Goal: Information Seeking & Learning: Understand process/instructions

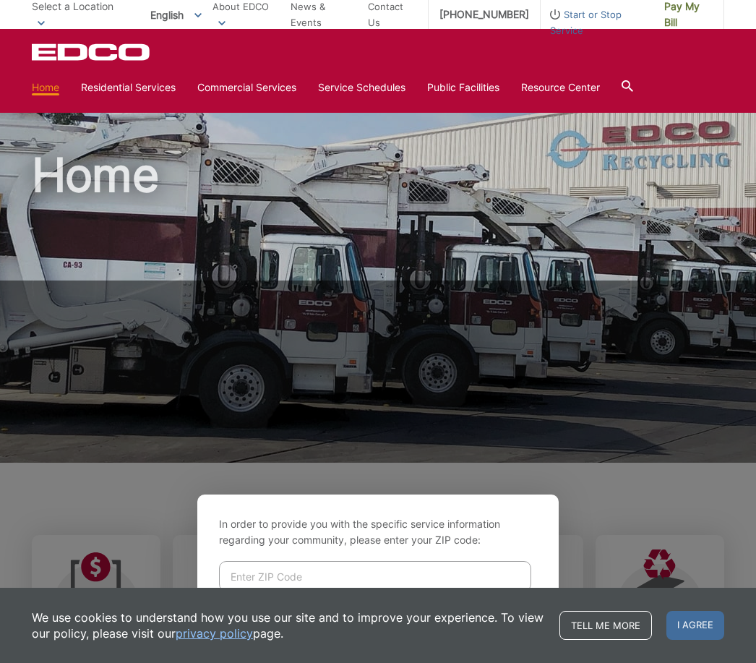
scroll to position [329, 0]
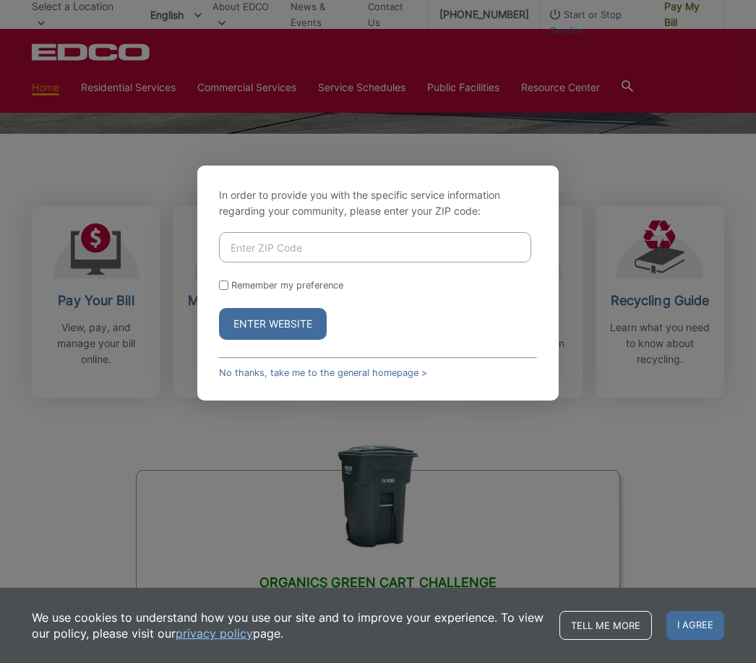
click at [280, 262] on input "Enter ZIP Code" at bounding box center [375, 247] width 312 height 30
type input "92131"
click at [263, 340] on button "Enter Website" at bounding box center [273, 325] width 108 height 32
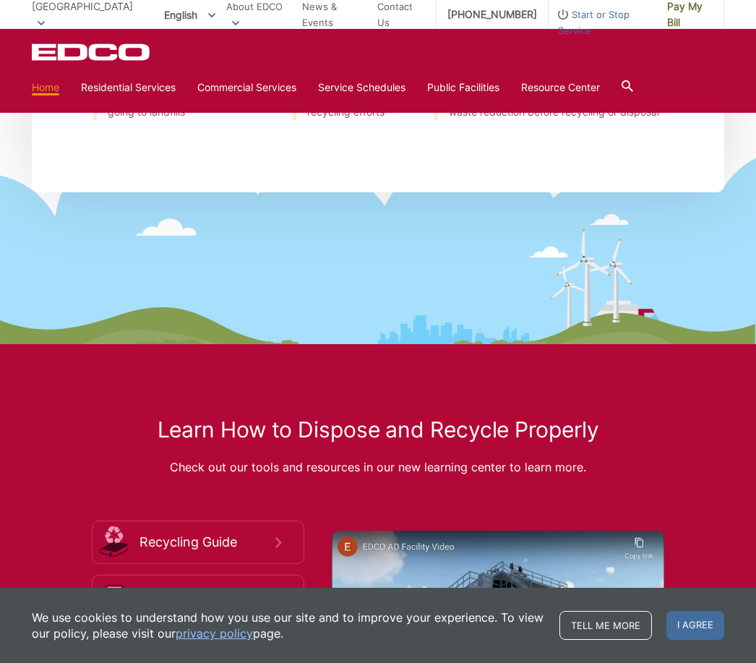
scroll to position [1917, 0]
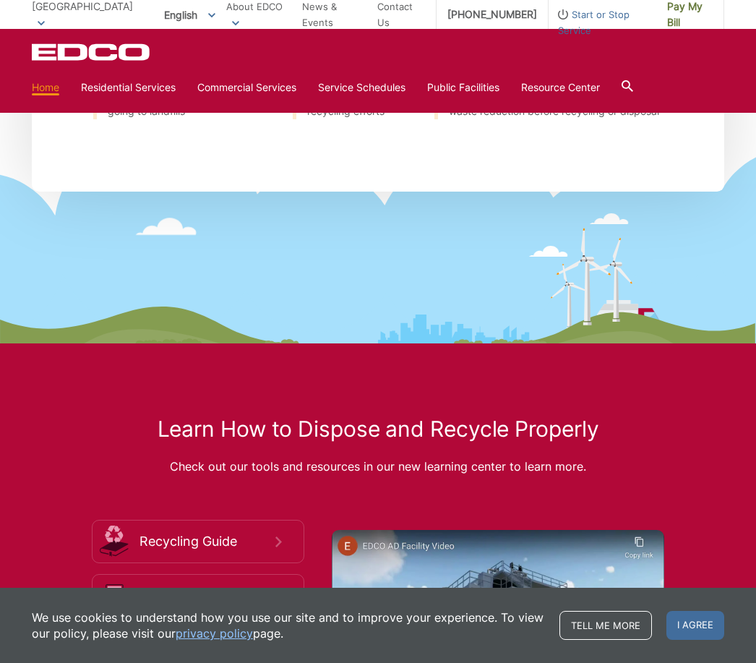
click at [715, 245] on icon at bounding box center [605, 286] width 302 height 116
click at [451, 594] on img at bounding box center [498, 623] width 332 height 186
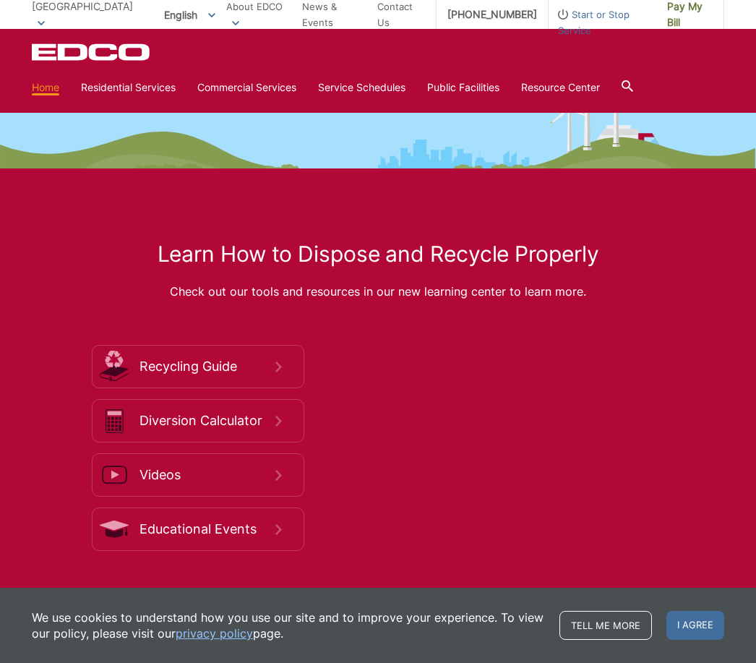
scroll to position [2092, 0]
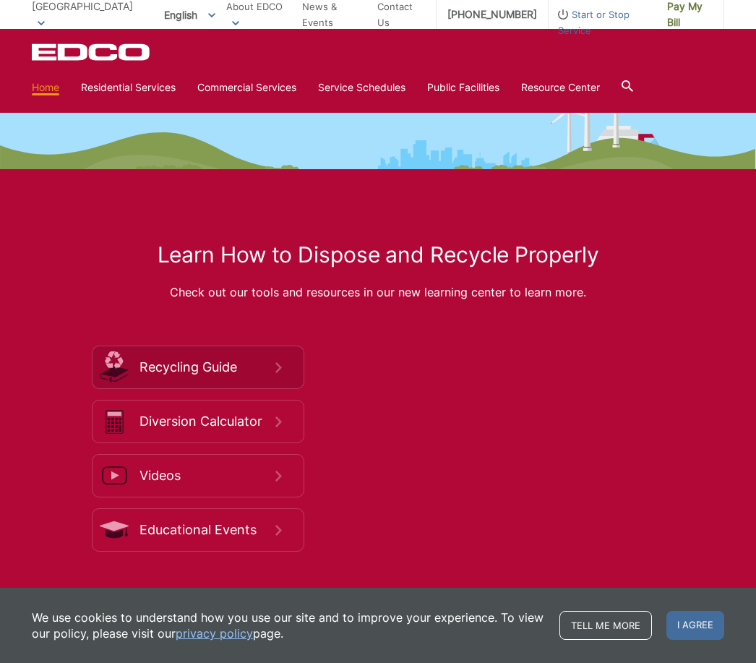
click at [246, 389] on link "Recycling Guide" at bounding box center [198, 366] width 212 height 43
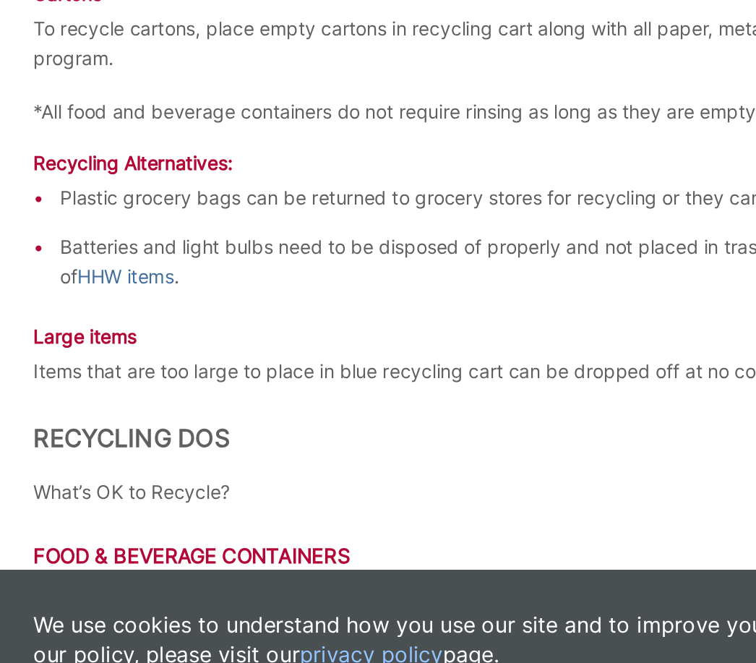
scroll to position [1571, 0]
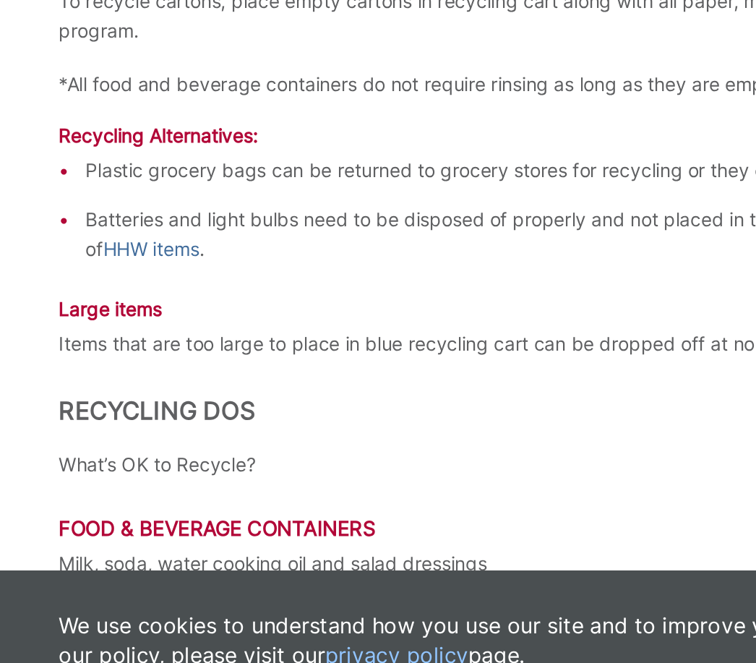
click at [278, 457] on p "Items that are too large to place in blue recycling cart can be dropped off at …" at bounding box center [378, 465] width 692 height 16
click at [283, 457] on p "Items that are too large to place in blue recycling cart can be dropped off at …" at bounding box center [378, 465] width 692 height 16
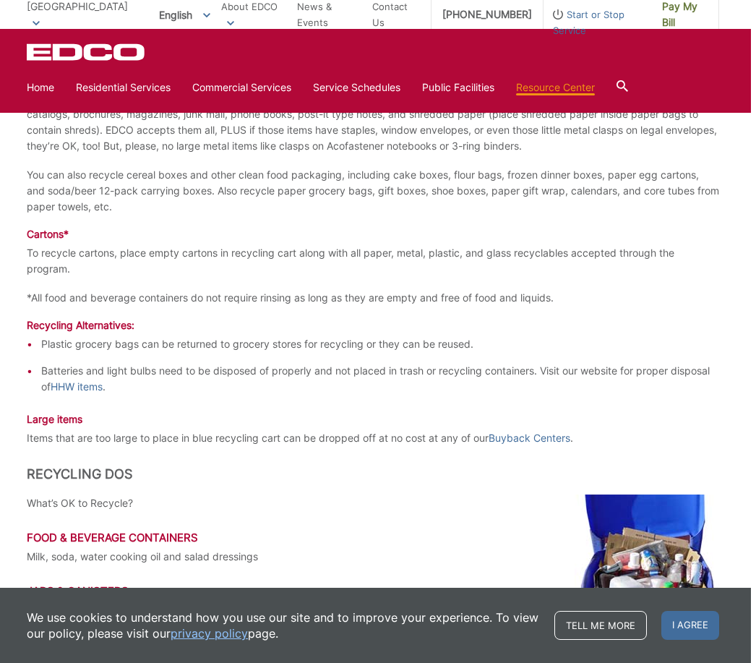
scroll to position [1673, 0]
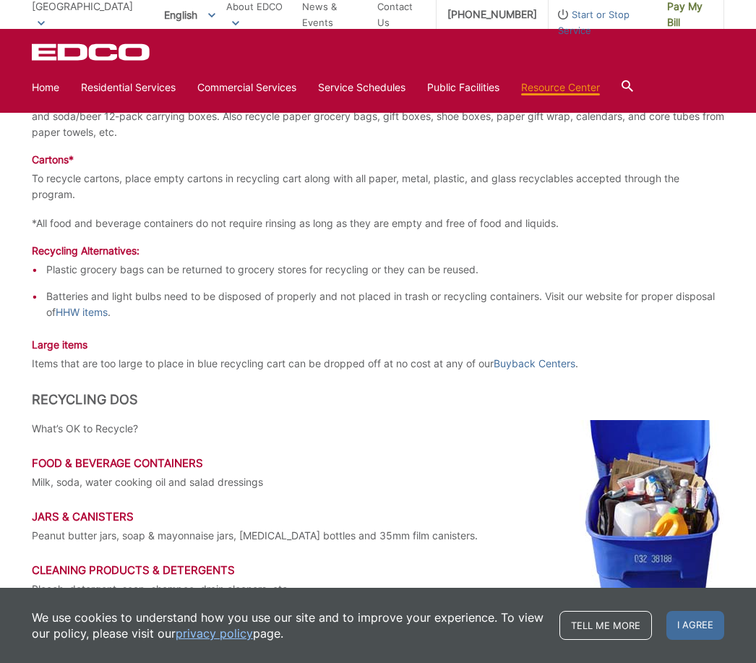
click at [712, 230] on p "*All food and beverage containers do not require rinsing as long as they are em…" at bounding box center [378, 223] width 692 height 16
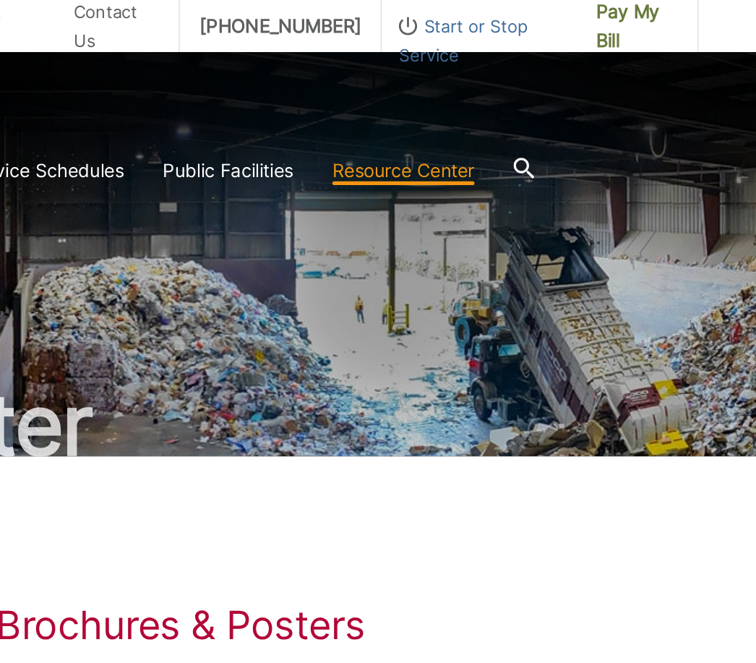
scroll to position [0, 0]
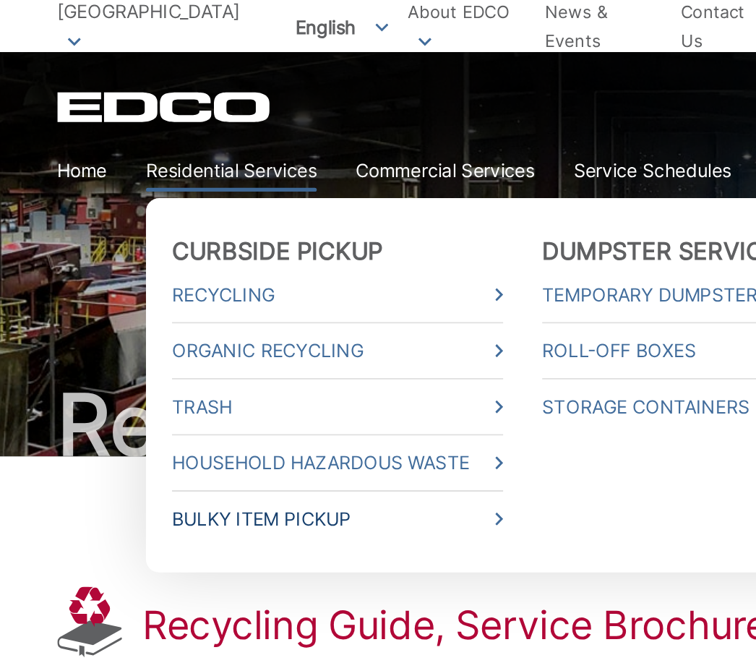
click at [194, 296] on link "Bulky Item Pickup" at bounding box center [187, 288] width 184 height 16
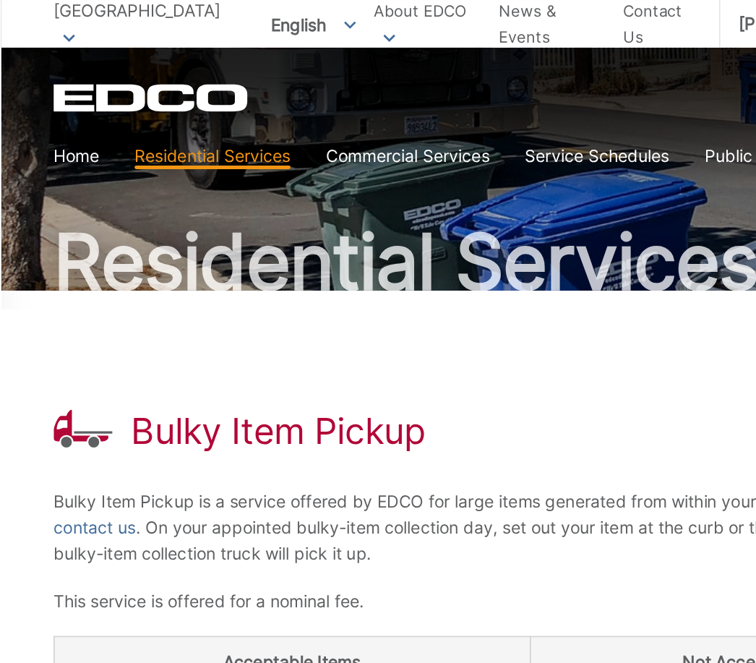
scroll to position [77, 0]
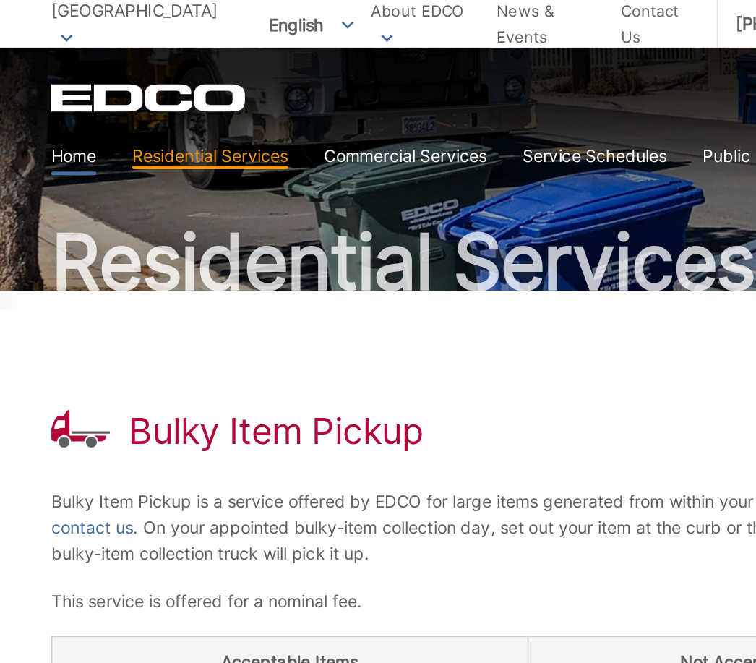
click at [42, 103] on link "Home" at bounding box center [45, 95] width 27 height 16
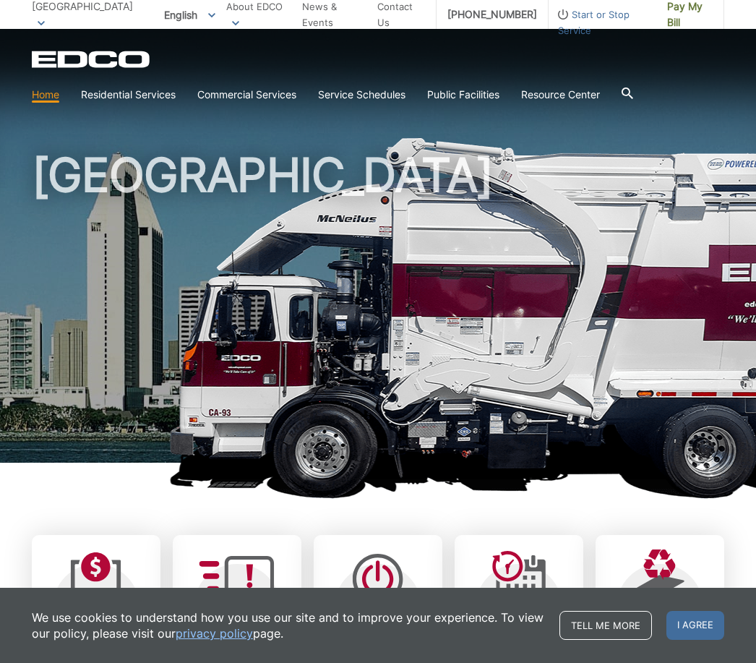
click at [633, 94] on icon at bounding box center [628, 93] width 12 height 12
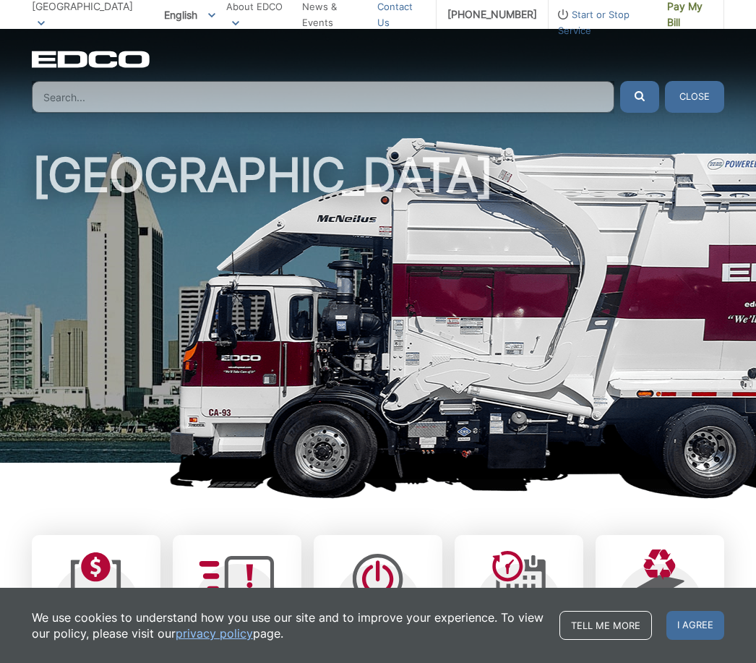
click at [406, 22] on link "Contact Us" at bounding box center [401, 15] width 48 height 32
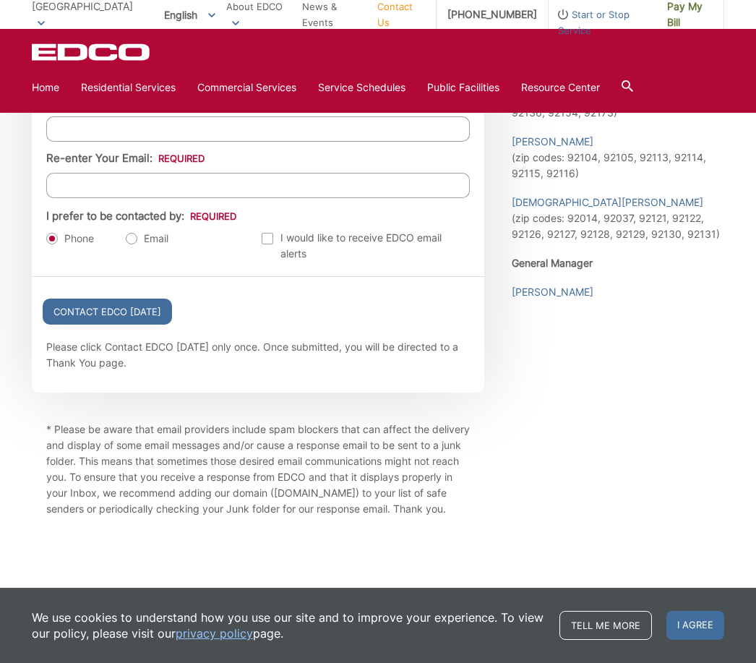
scroll to position [1650, 0]
